Goal: Find contact information: Find contact information

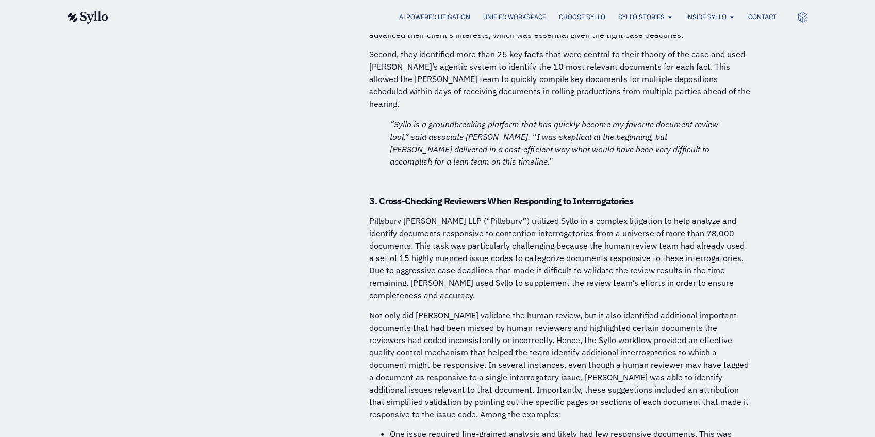
scroll to position [6672, 0]
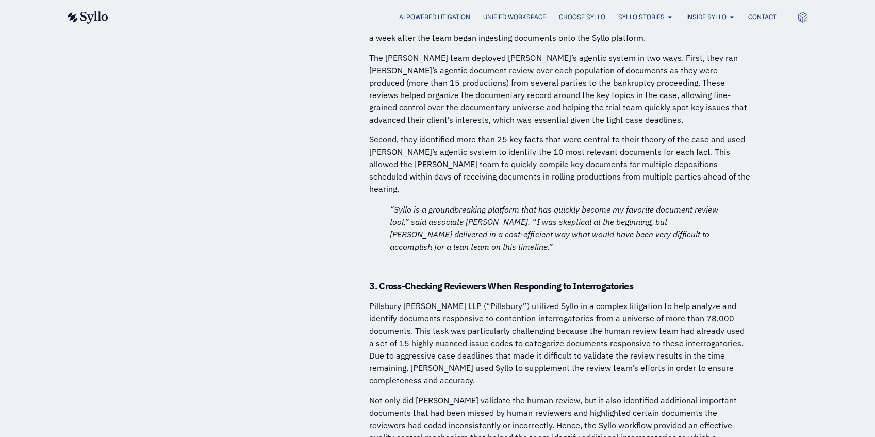
click at [586, 18] on span "Choose Syllo" at bounding box center [582, 16] width 46 height 9
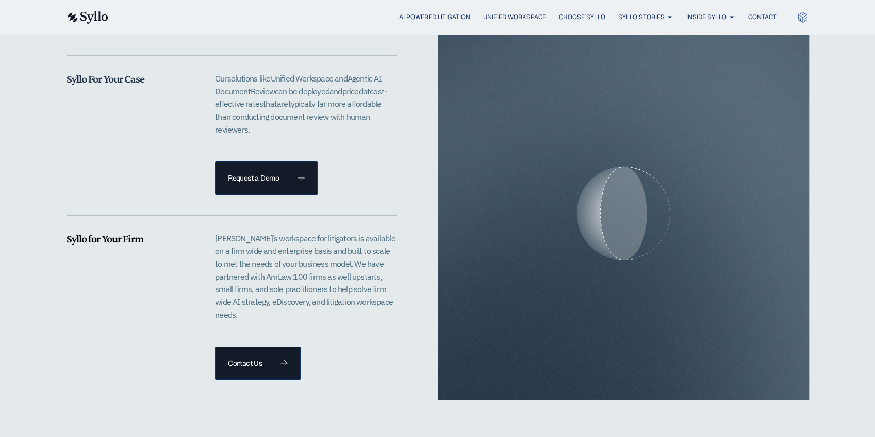
scroll to position [2132, 0]
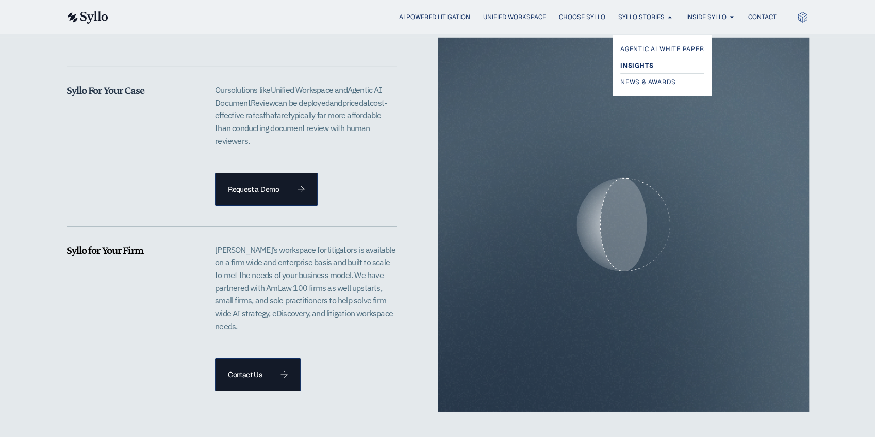
click at [648, 65] on span "Insights" at bounding box center [637, 65] width 33 height 12
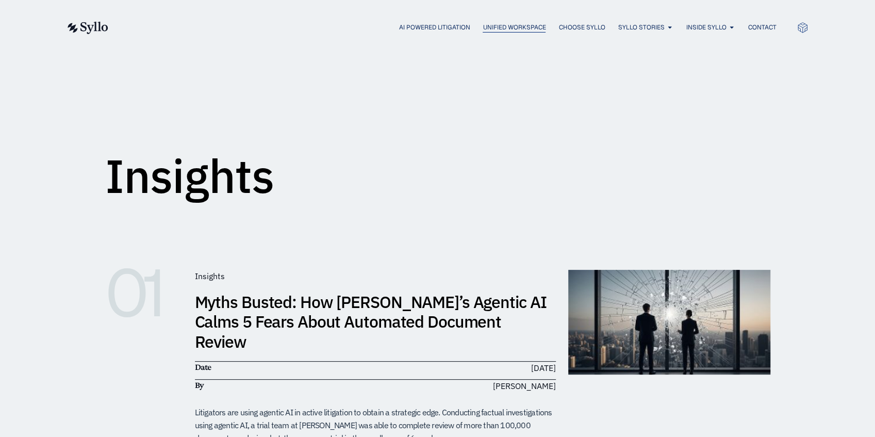
click at [499, 26] on span "Unified Workspace" at bounding box center [514, 27] width 63 height 9
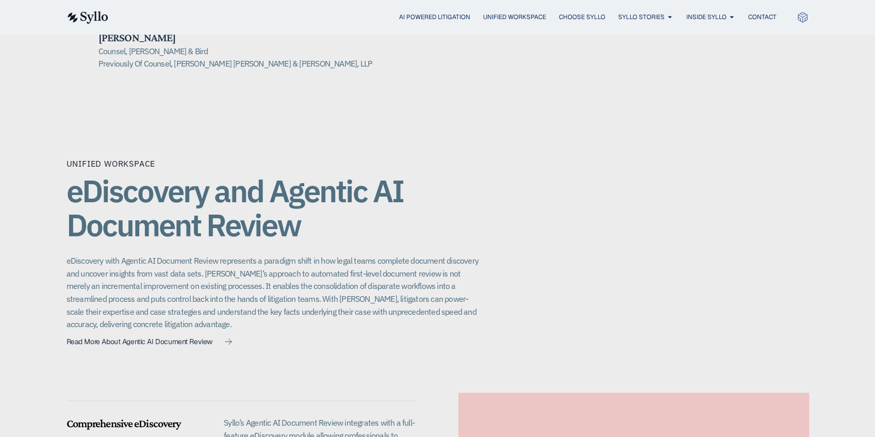
scroll to position [585, 0]
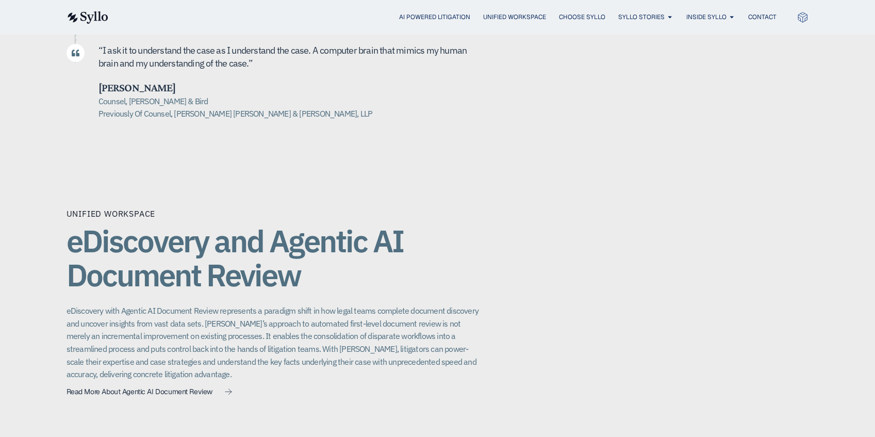
drag, startPoint x: 100, startPoint y: 76, endPoint x: 165, endPoint y: 73, distance: 65.6
click at [165, 81] on h5 "[PERSON_NAME]" at bounding box center [289, 87] width 381 height 13
copy h5 "[PERSON_NAME]"
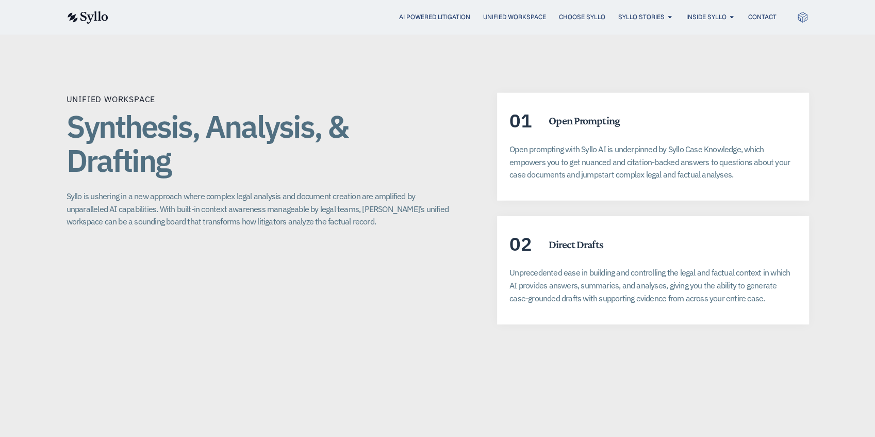
scroll to position [1823, 0]
